Goal: Information Seeking & Learning: Learn about a topic

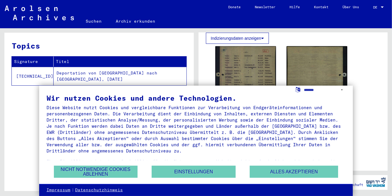
scroll to position [236, 0]
click at [241, 64] on img at bounding box center [245, 86] width 64 height 85
click at [241, 60] on img at bounding box center [245, 86] width 64 height 85
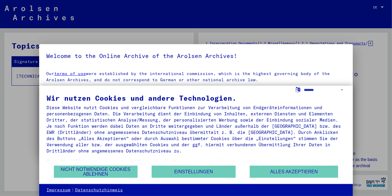
click at [367, 66] on div at bounding box center [196, 98] width 392 height 196
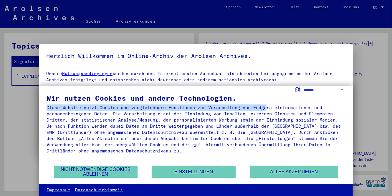
drag, startPoint x: 261, startPoint y: 93, endPoint x: 274, endPoint y: 108, distance: 19.5
click at [274, 108] on div "Wir nutzen Cookies und andere Technologien. Diese Website nutzt Cookies und ver…" at bounding box center [196, 135] width 314 height 99
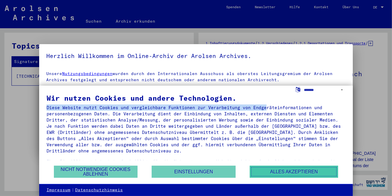
click at [274, 173] on button "Alles akzeptieren" at bounding box center [294, 172] width 88 height 12
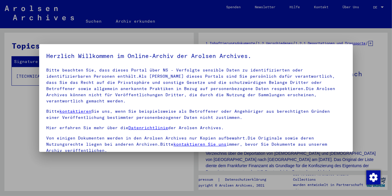
click at [147, 166] on div at bounding box center [196, 98] width 392 height 196
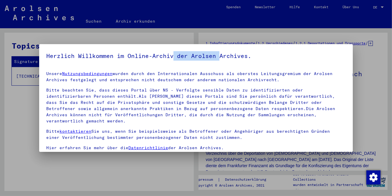
drag, startPoint x: 224, startPoint y: 49, endPoint x: 186, endPoint y: 65, distance: 40.9
click at [186, 65] on mat-dialog-container "Herzlich Willkommen im Online-Archiv der Arolsen Archives. Unsere Nutzungsbedin…" at bounding box center [196, 98] width 314 height 108
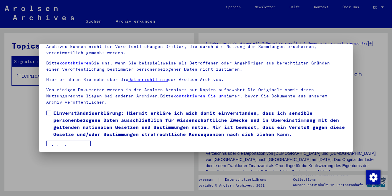
scroll to position [49, 0]
click at [57, 140] on button "Ich stimme zu" at bounding box center [68, 145] width 44 height 11
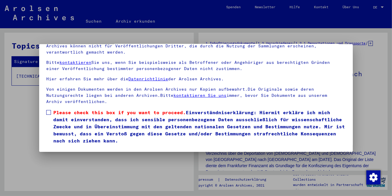
click at [50, 110] on span at bounding box center [48, 112] width 5 height 5
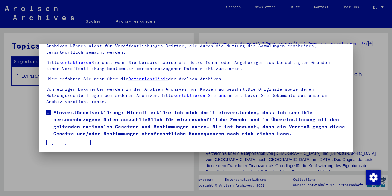
click at [67, 140] on button "Ich stimme zu" at bounding box center [68, 145] width 44 height 11
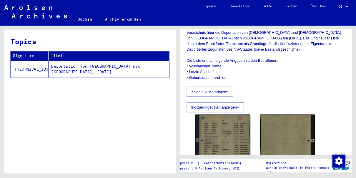
scroll to position [157, 0]
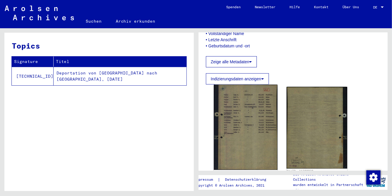
click at [253, 114] on img at bounding box center [245, 127] width 64 height 85
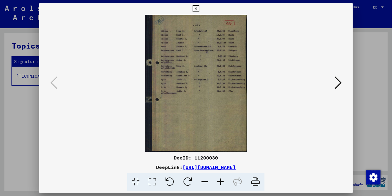
click at [253, 114] on img at bounding box center [196, 83] width 274 height 137
click at [185, 77] on img at bounding box center [196, 83] width 274 height 137
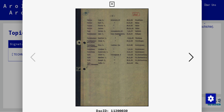
scroll to position [0, 0]
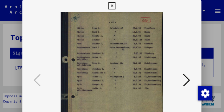
click at [188, 83] on icon at bounding box center [186, 80] width 7 height 14
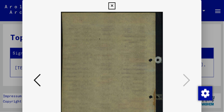
click at [37, 77] on icon at bounding box center [37, 80] width 7 height 14
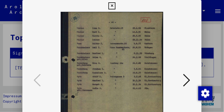
click at [112, 5] on icon at bounding box center [111, 5] width 7 height 7
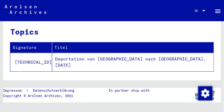
scroll to position [9, 0]
